Goal: Information Seeking & Learning: Check status

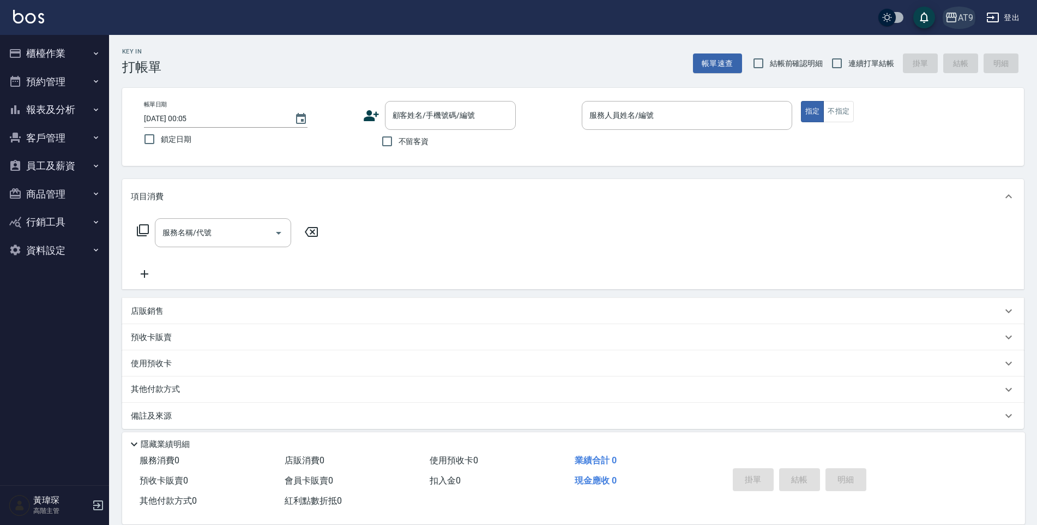
click at [963, 14] on div "AT9" at bounding box center [965, 18] width 15 height 14
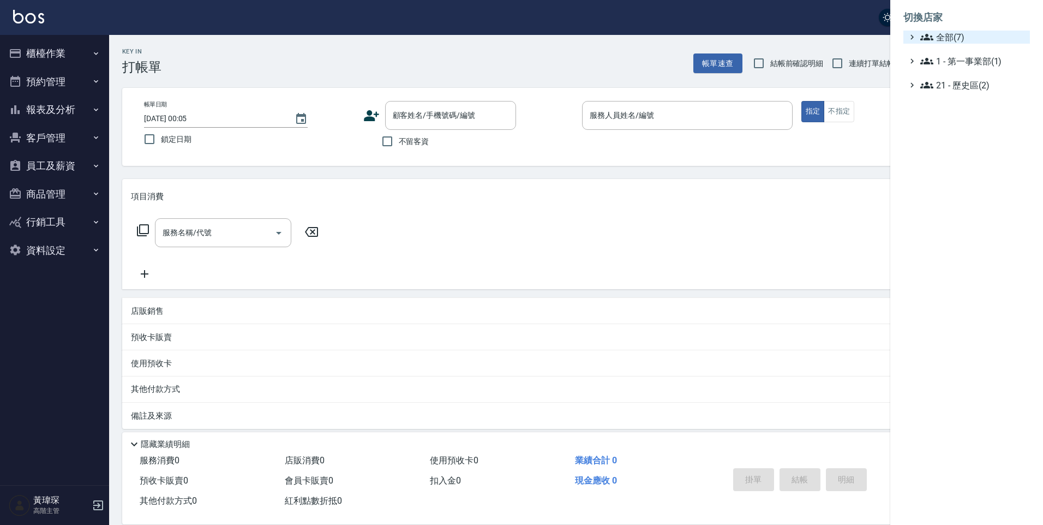
click at [956, 41] on span "全部(7)" at bounding box center [972, 37] width 105 height 13
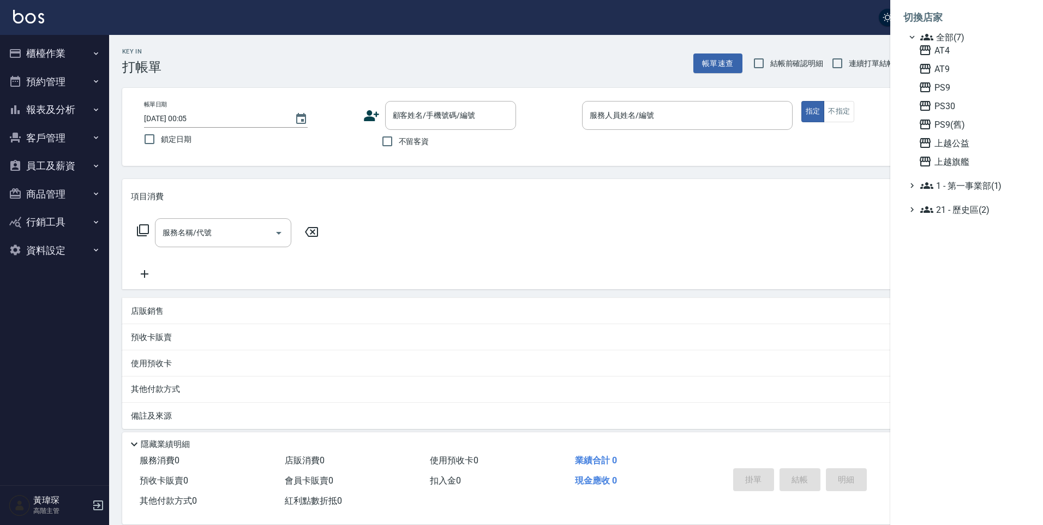
drag, startPoint x: 978, startPoint y: 152, endPoint x: 970, endPoint y: 159, distance: 11.2
click at [977, 153] on div "AT4 AT9 PS9 PS30 PS9(舊) 上越公益 上越旗艦" at bounding box center [972, 106] width 116 height 124
click at [970, 159] on span "上越旗艦" at bounding box center [971, 161] width 107 height 13
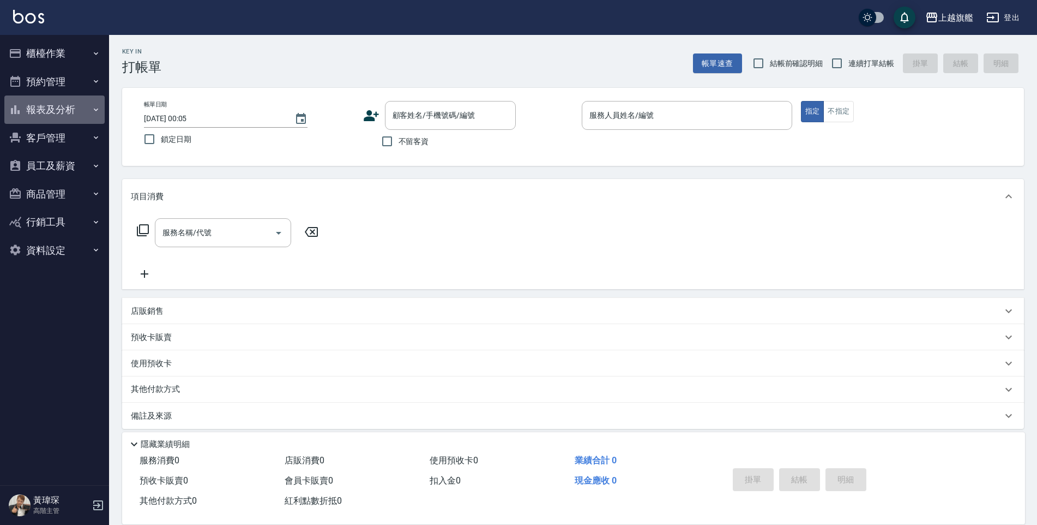
click at [52, 115] on button "報表及分析" at bounding box center [54, 109] width 100 height 28
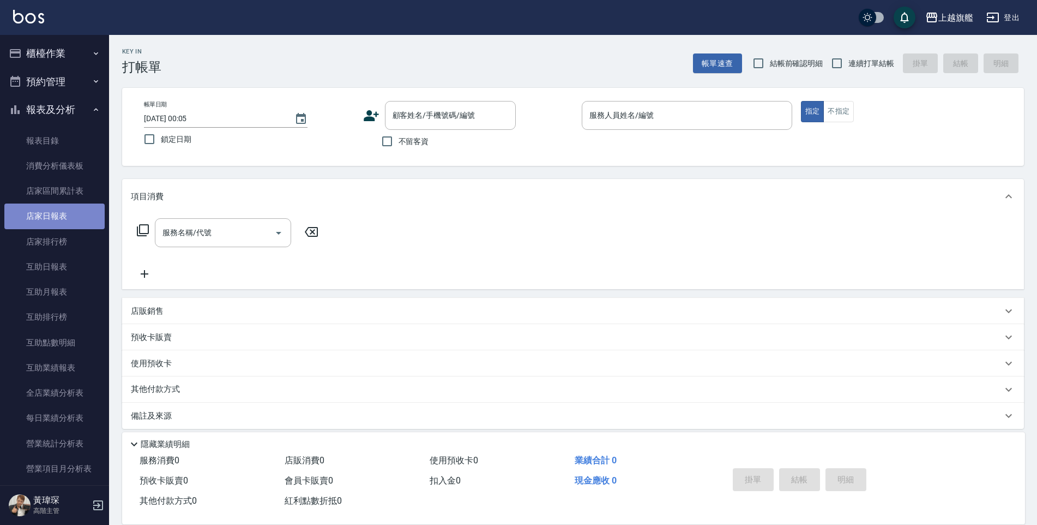
click at [63, 222] on link "店家日報表" at bounding box center [54, 215] width 100 height 25
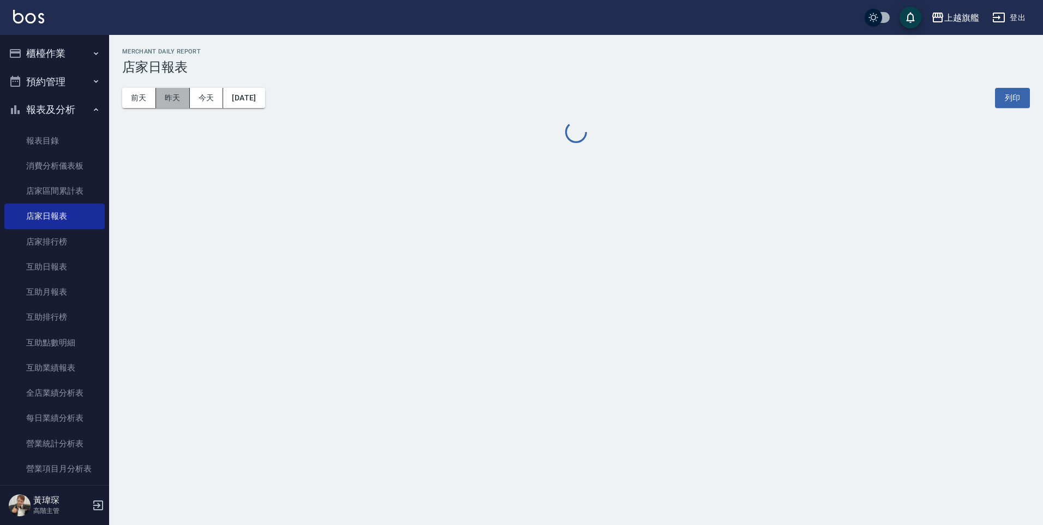
click at [175, 100] on button "昨天" at bounding box center [173, 98] width 34 height 20
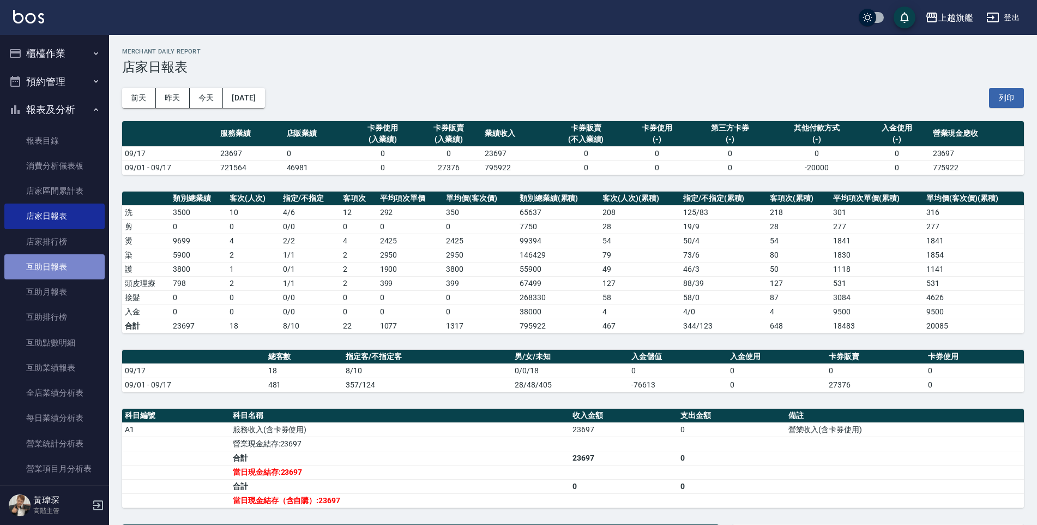
click at [66, 267] on link "互助日報表" at bounding box center [54, 266] width 100 height 25
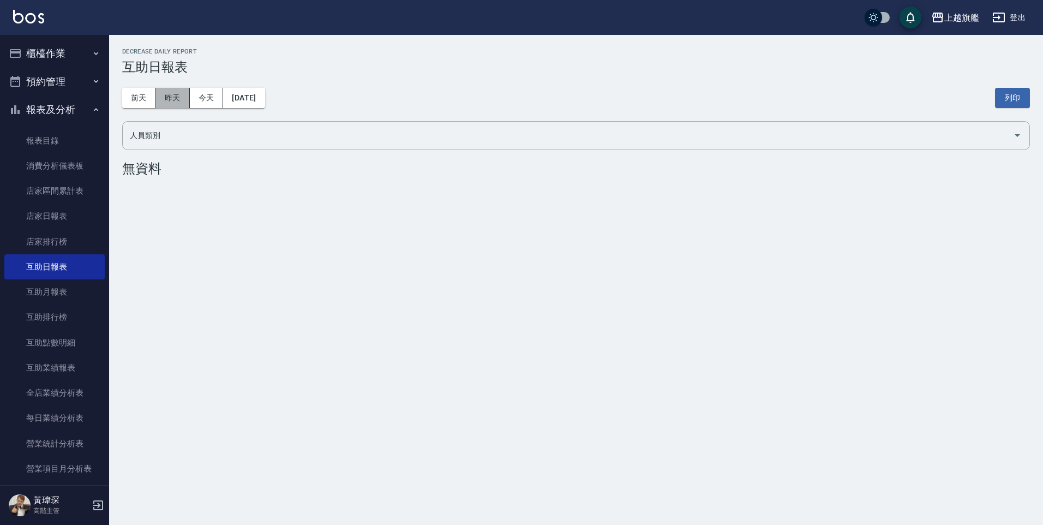
click at [172, 93] on button "昨天" at bounding box center [173, 98] width 34 height 20
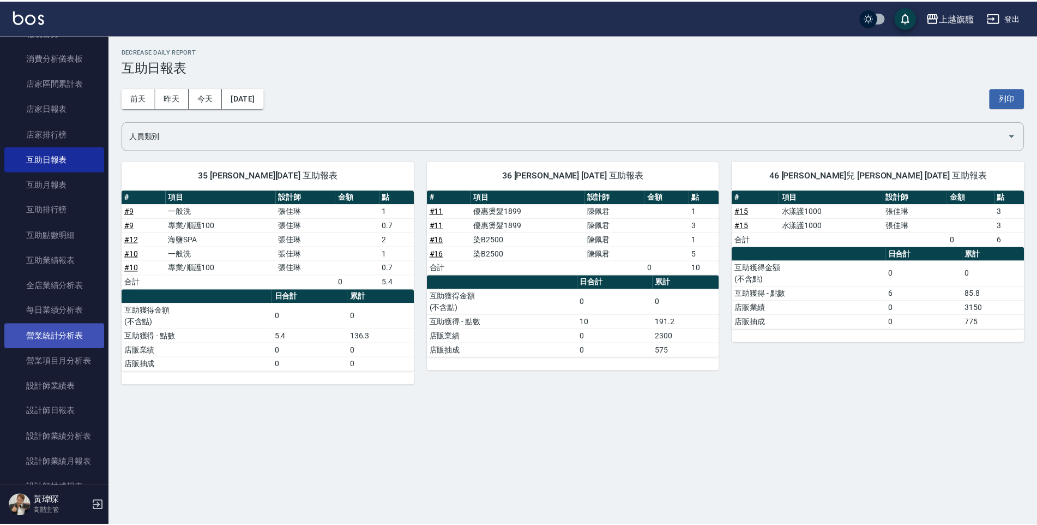
scroll to position [109, 0]
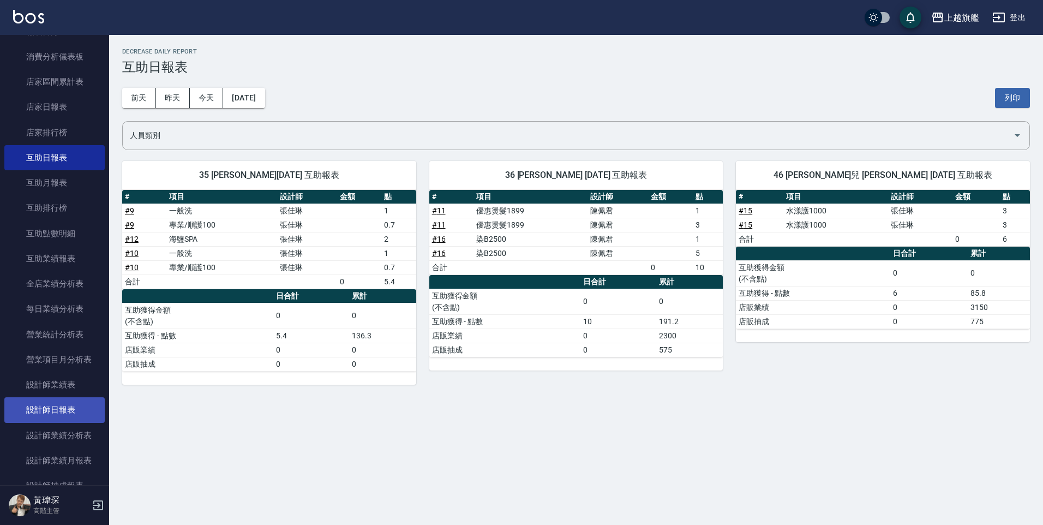
click at [59, 410] on link "設計師日報表" at bounding box center [54, 409] width 100 height 25
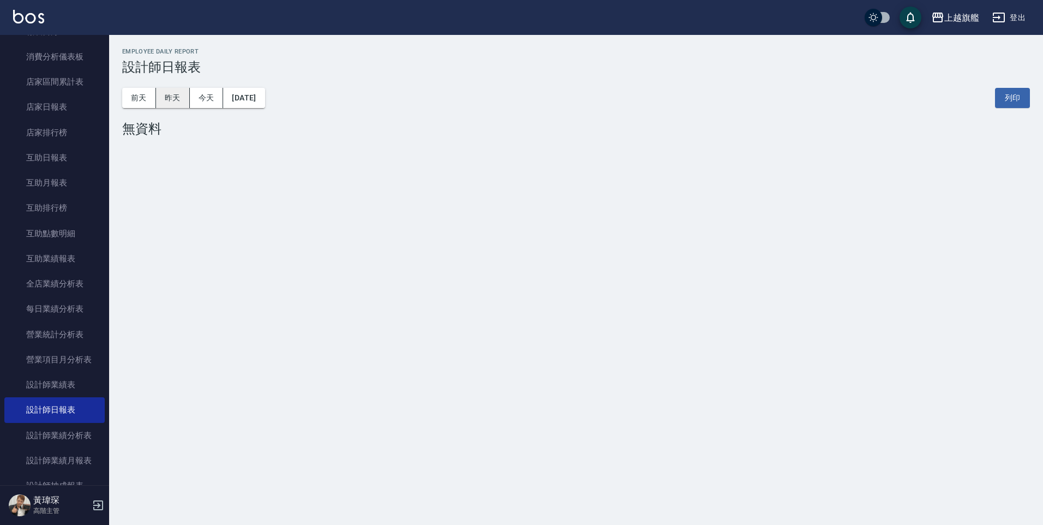
click at [174, 100] on button "昨天" at bounding box center [173, 98] width 34 height 20
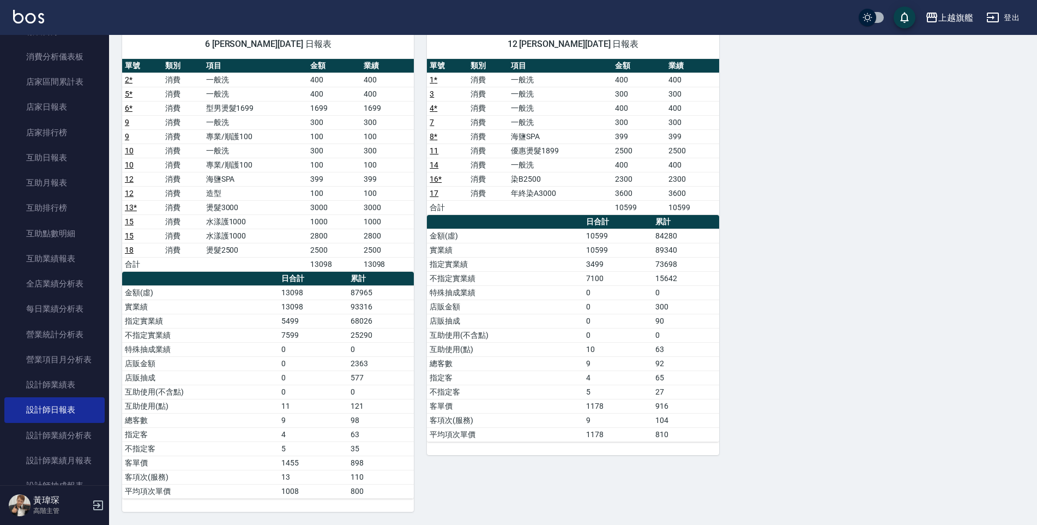
scroll to position [75, 0]
